Goal: Task Accomplishment & Management: Use online tool/utility

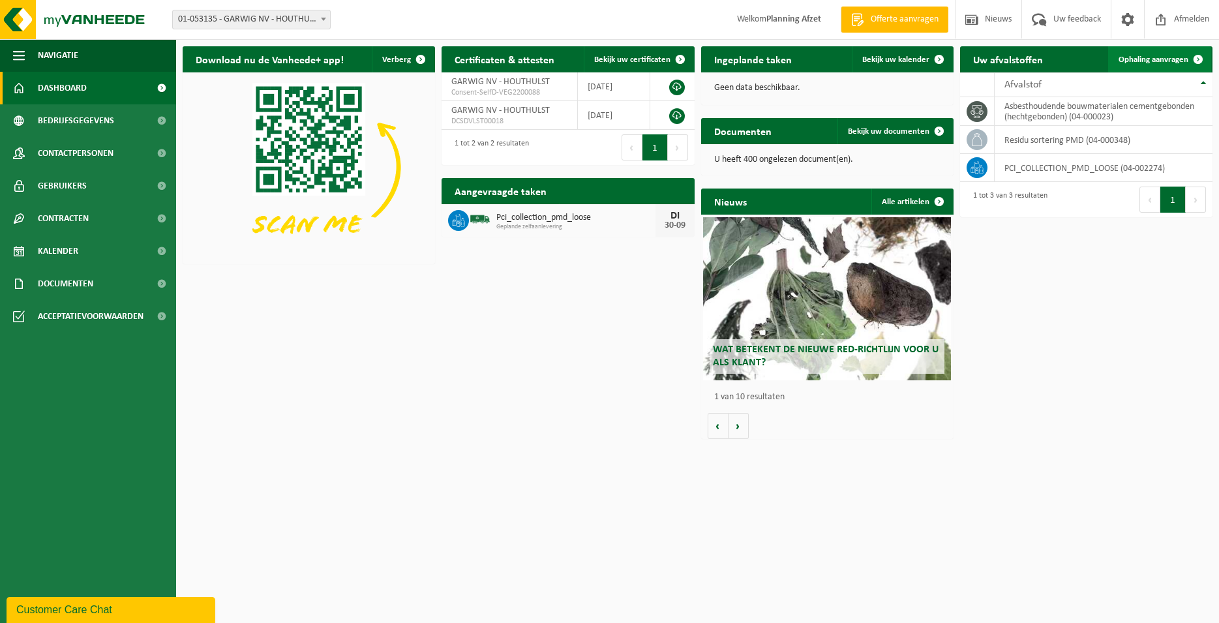
click at [1129, 59] on span "Ophaling aanvragen" at bounding box center [1153, 59] width 70 height 8
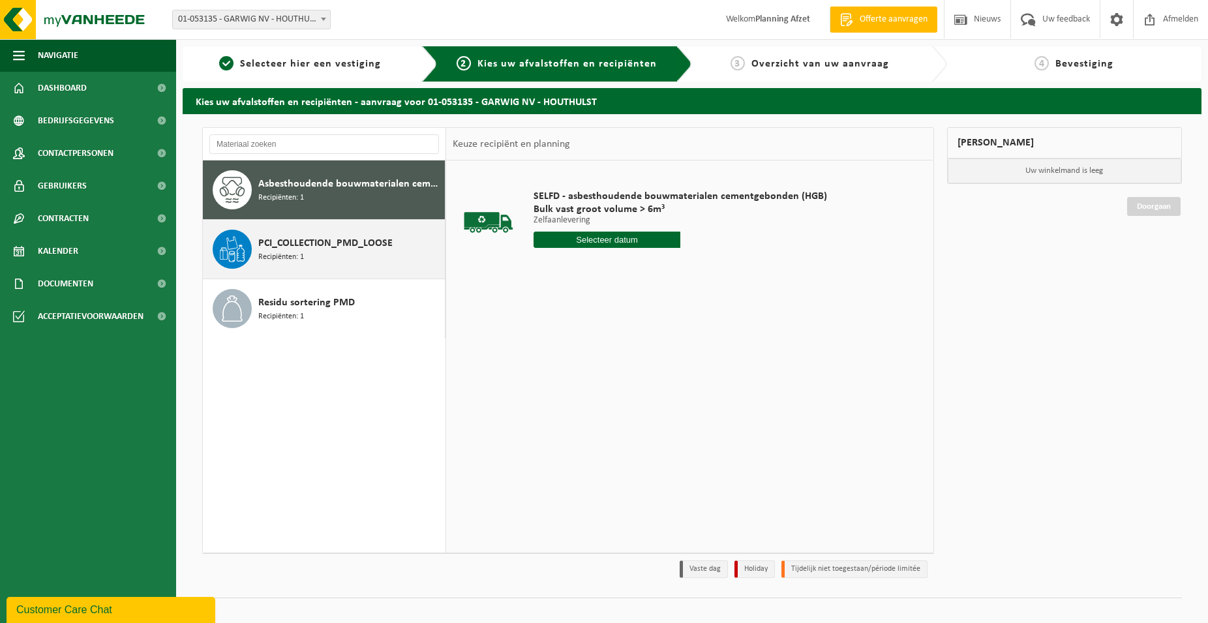
click at [312, 250] on span "PCI_COLLECTION_PMD_LOOSE" at bounding box center [325, 243] width 134 height 16
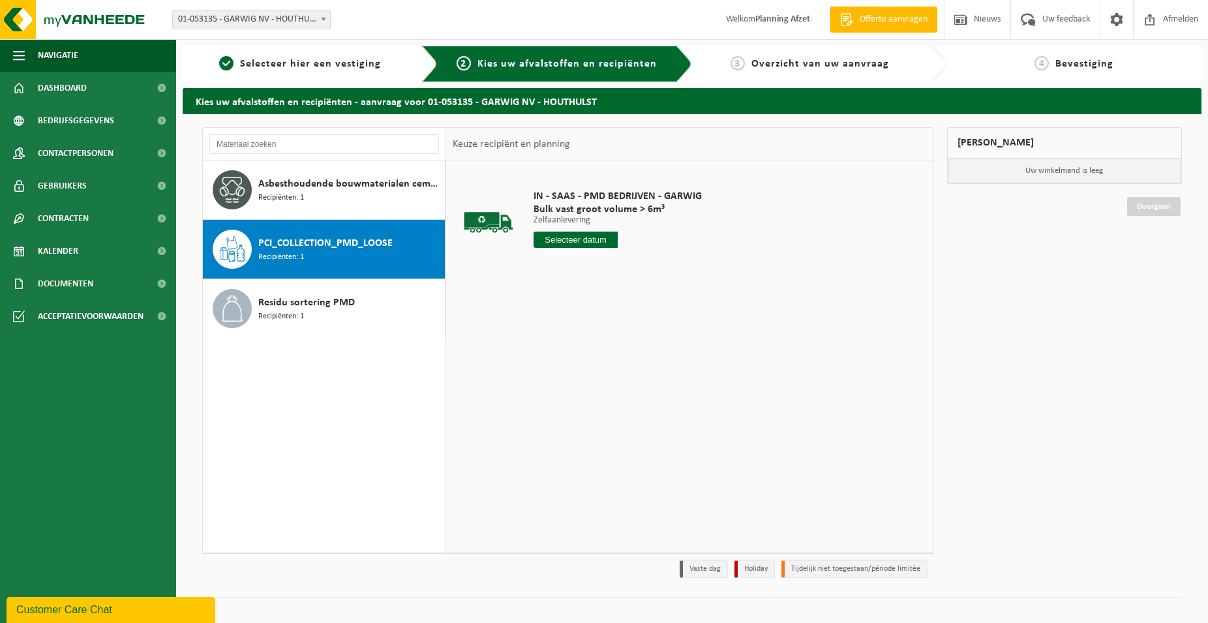
click at [586, 242] on input "text" at bounding box center [575, 240] width 84 height 16
click at [573, 395] on div "30" at bounding box center [568, 397] width 23 height 21
type input "Van [DATE]"
click at [599, 291] on button "In winkelmand" at bounding box center [571, 288] width 72 height 21
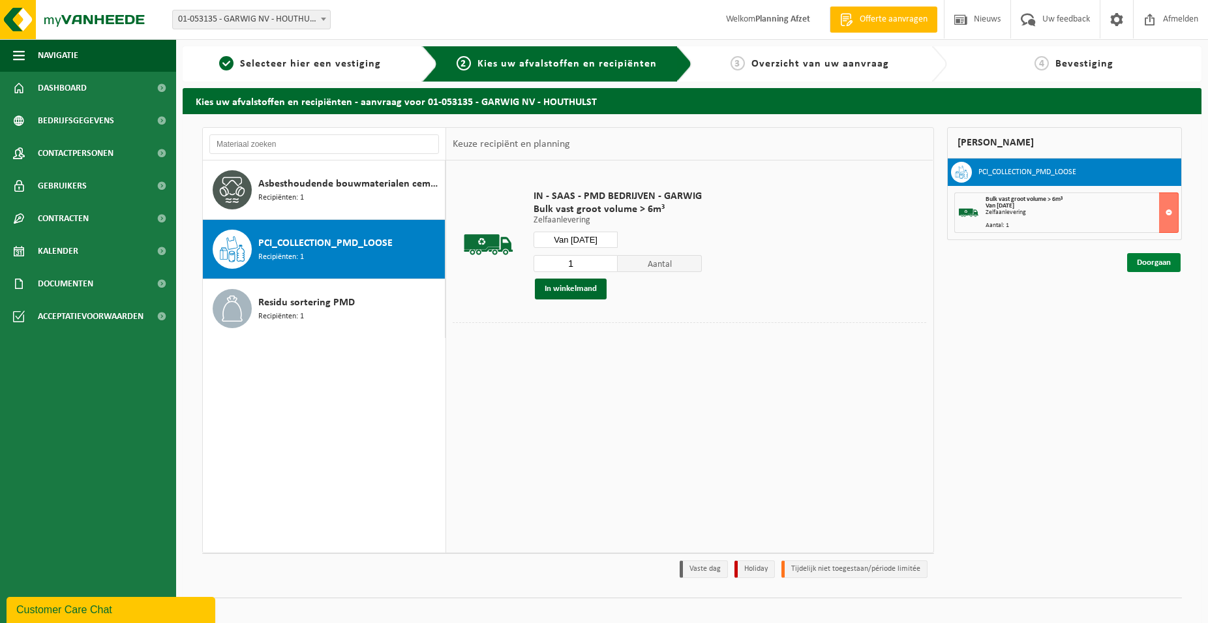
click at [1152, 263] on link "Doorgaan" at bounding box center [1153, 262] width 53 height 19
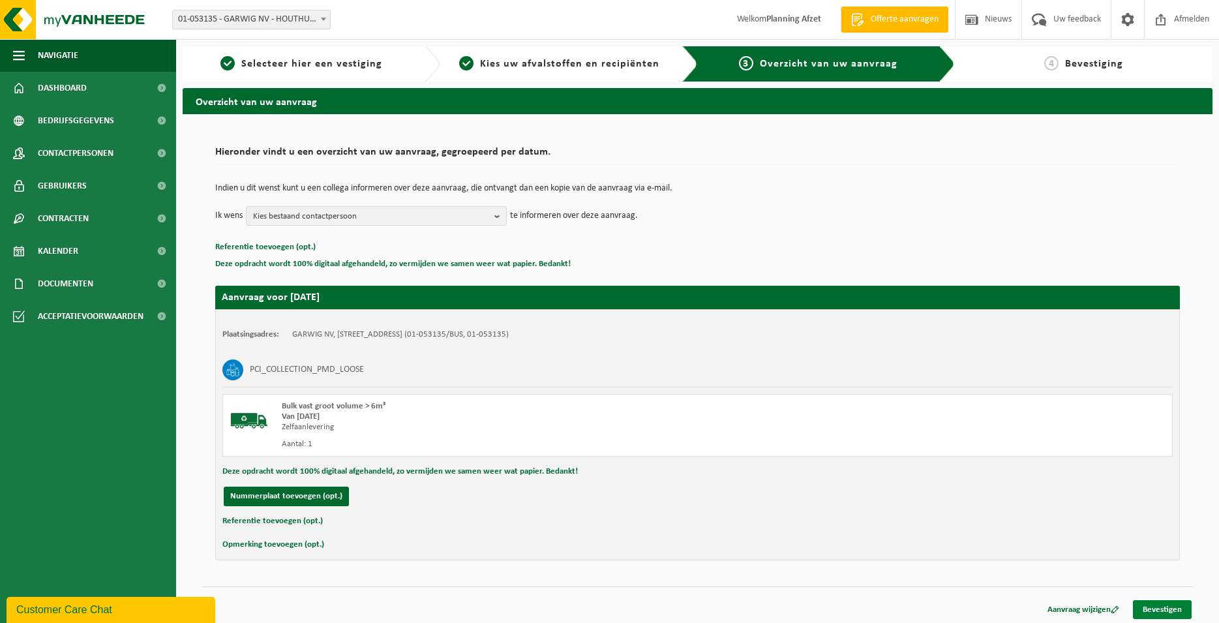
click at [1180, 608] on link "Bevestigen" at bounding box center [1162, 609] width 59 height 19
